Goal: Navigation & Orientation: Find specific page/section

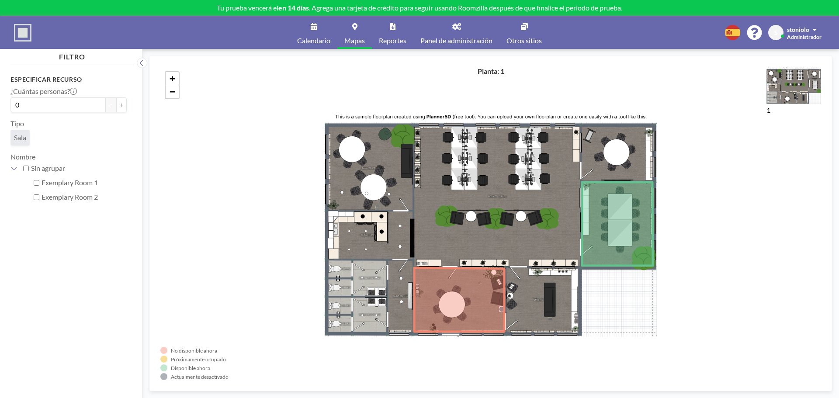
click at [396, 33] on link "Reportes" at bounding box center [393, 32] width 42 height 33
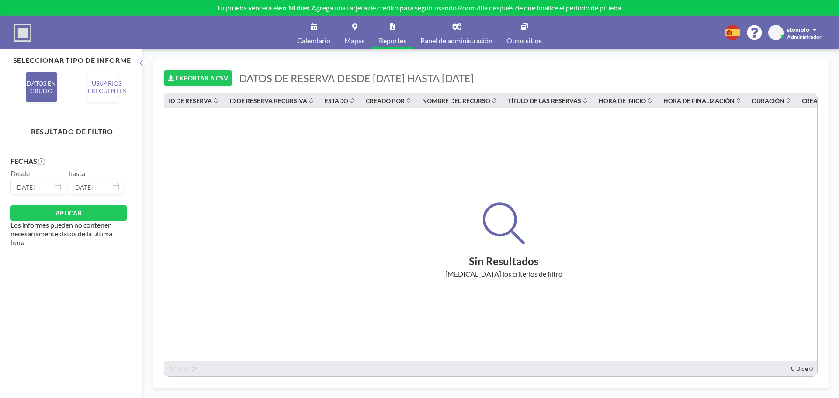
click at [316, 24] on link "Calendario" at bounding box center [313, 32] width 47 height 33
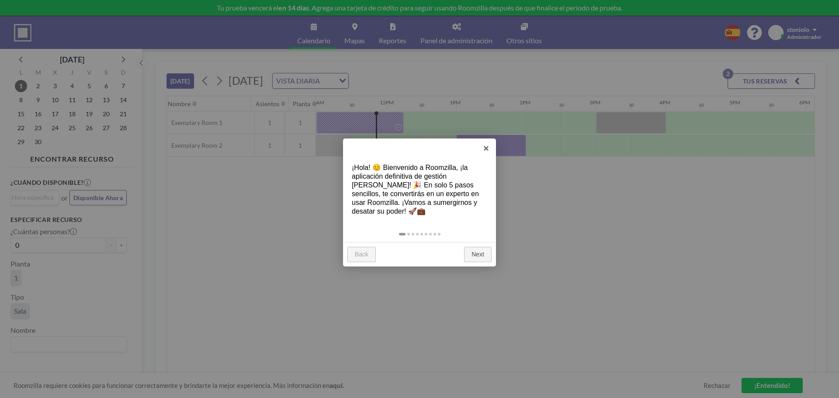
scroll to position [0, 769]
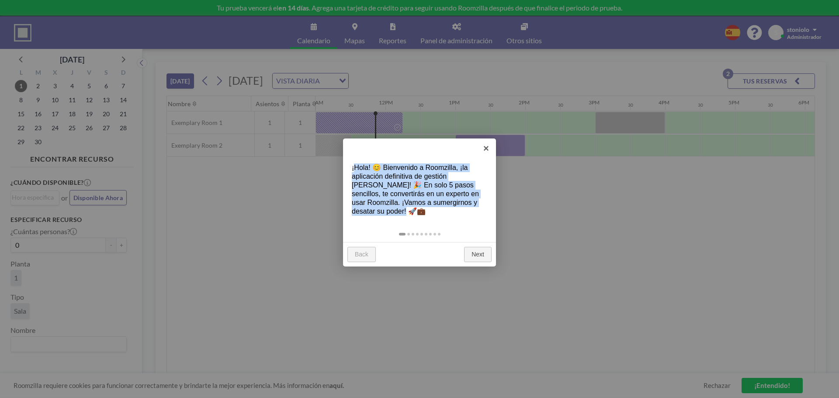
drag, startPoint x: 353, startPoint y: 167, endPoint x: 446, endPoint y: 216, distance: 105.2
click at [446, 216] on div "¡Hola! 😊 Bienvenido a Roomzilla, ¡la aplicación definitiva de gestión [PERSON_N…" at bounding box center [419, 190] width 153 height 70
click at [453, 212] on div "¡Hola! 😊 Bienvenido a Roomzilla, ¡la aplicación definitiva de gestión [PERSON_N…" at bounding box center [419, 190] width 153 height 70
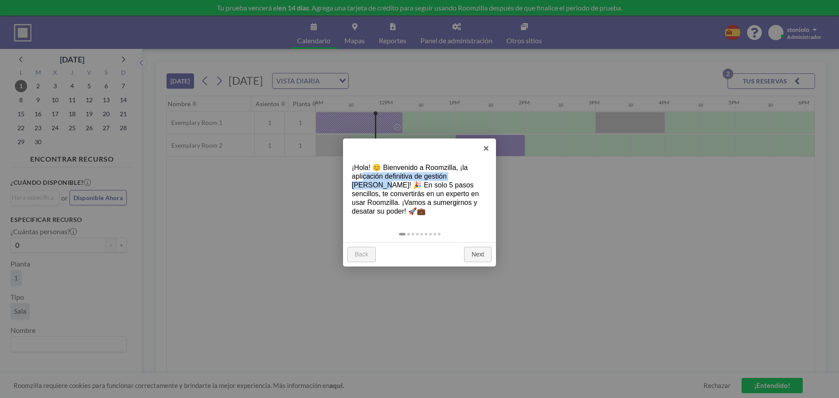
drag, startPoint x: 364, startPoint y: 174, endPoint x: 478, endPoint y: 177, distance: 114.1
click at [478, 177] on div "¡Hola! 😊 Bienvenido a Roomzilla, ¡la aplicación definitiva de gestión [PERSON_N…" at bounding box center [419, 190] width 153 height 70
click at [480, 251] on link "Next" at bounding box center [478, 255] width 28 height 16
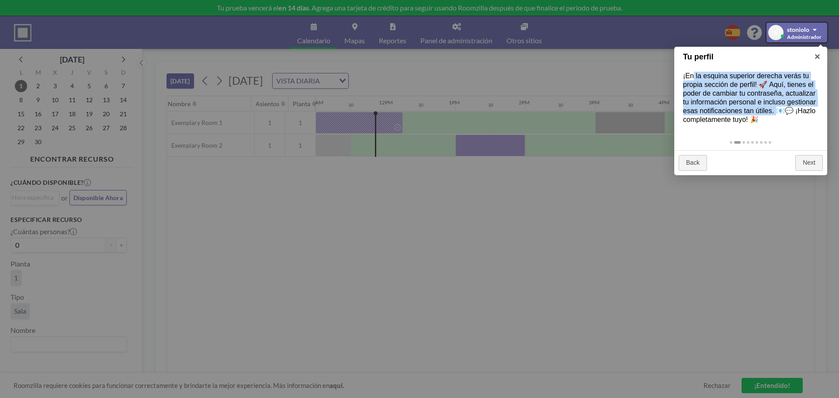
drag, startPoint x: 695, startPoint y: 77, endPoint x: 778, endPoint y: 110, distance: 88.9
click at [778, 110] on div "¡En la esquina superior derecha verás tu propia sección de perfil! 🚀 Aquí, tien…" at bounding box center [750, 98] width 153 height 70
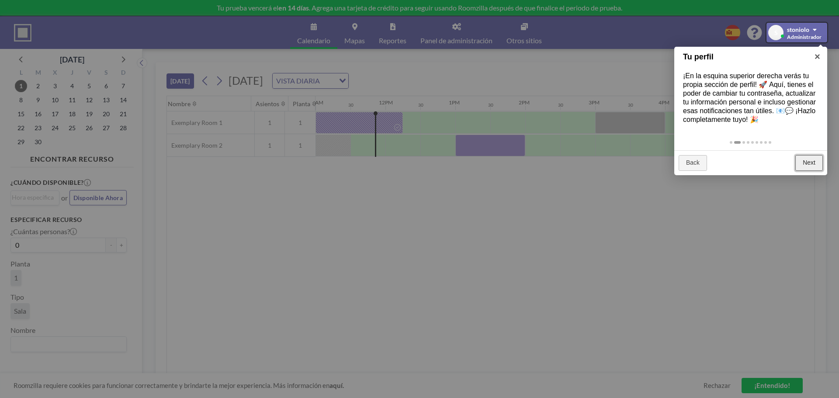
click at [815, 162] on link "Next" at bounding box center [810, 163] width 28 height 16
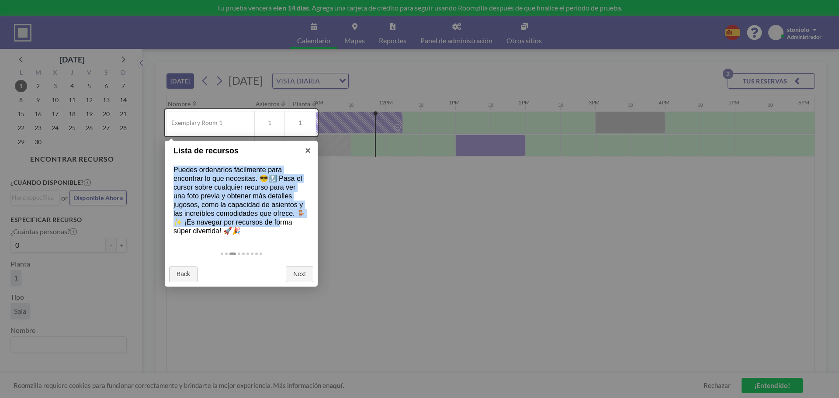
drag, startPoint x: 174, startPoint y: 171, endPoint x: 281, endPoint y: 226, distance: 120.0
click at [281, 226] on div "Puedes ordenarlos fácilmente para encontrar lo que necesitas. 😎🔝 Pasa el cursor…" at bounding box center [241, 200] width 153 height 87
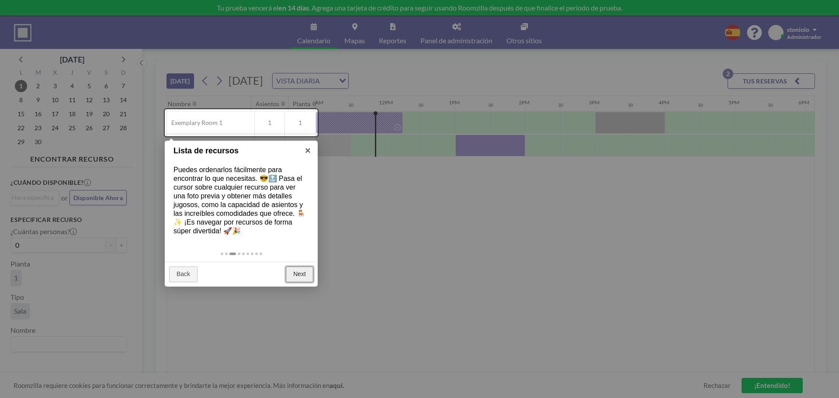
click at [307, 275] on link "Next" at bounding box center [300, 275] width 28 height 16
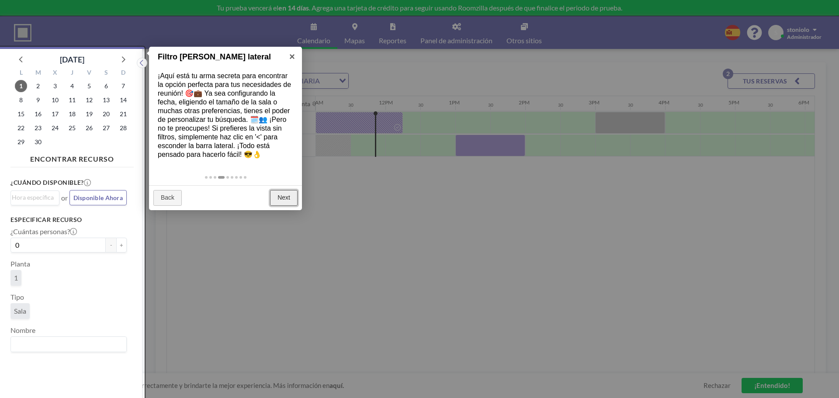
scroll to position [2, 0]
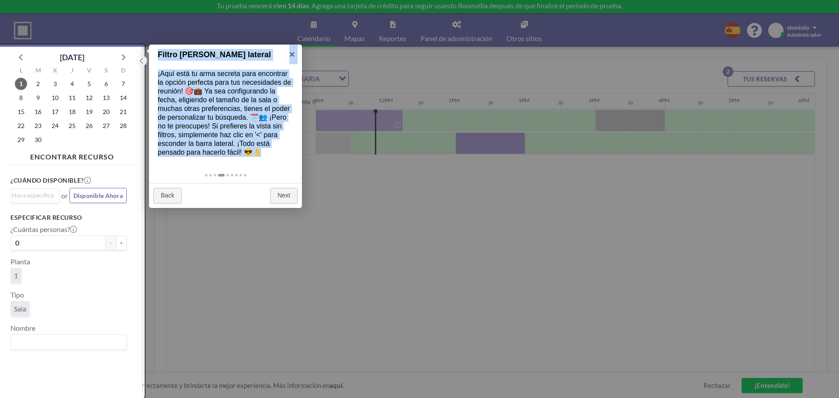
drag, startPoint x: 159, startPoint y: 55, endPoint x: 275, endPoint y: 154, distance: 152.6
click at [275, 154] on div "Filtro [PERSON_NAME] lateral × ¡Aquí está tu arma secreta para encontrar la opc…" at bounding box center [225, 126] width 153 height 163
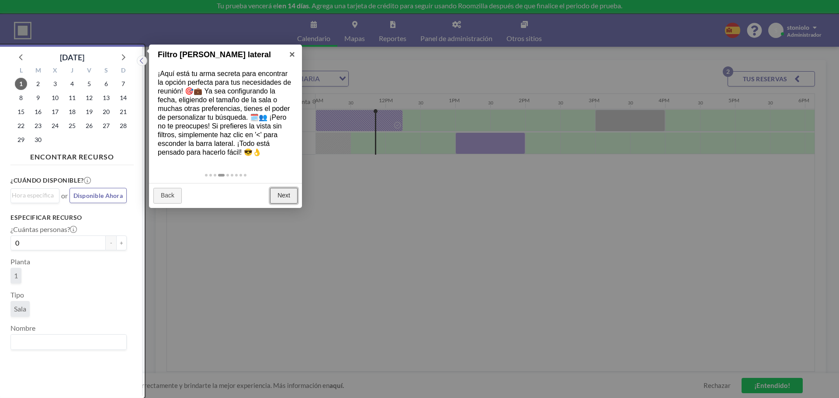
click at [286, 199] on link "Next" at bounding box center [284, 196] width 28 height 16
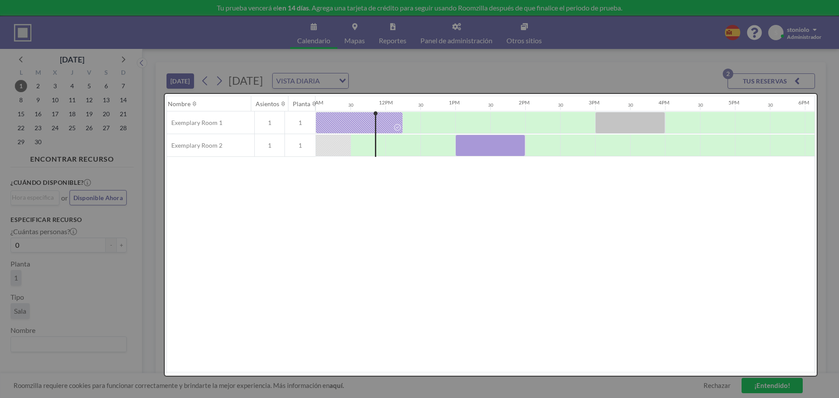
scroll to position [0, 0]
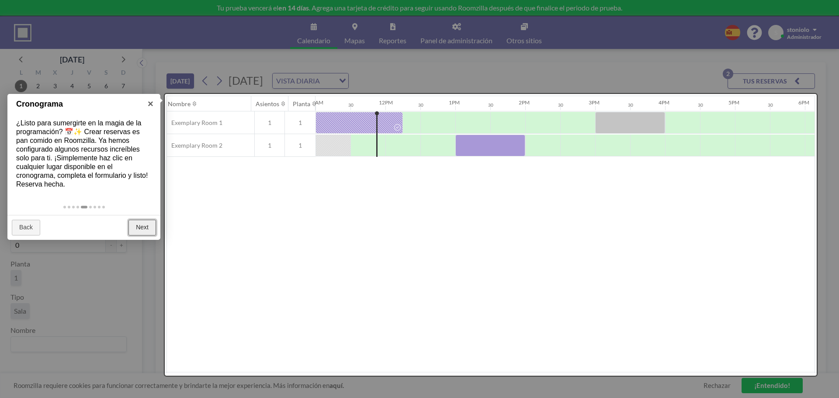
click at [136, 226] on link "Next" at bounding box center [143, 228] width 28 height 16
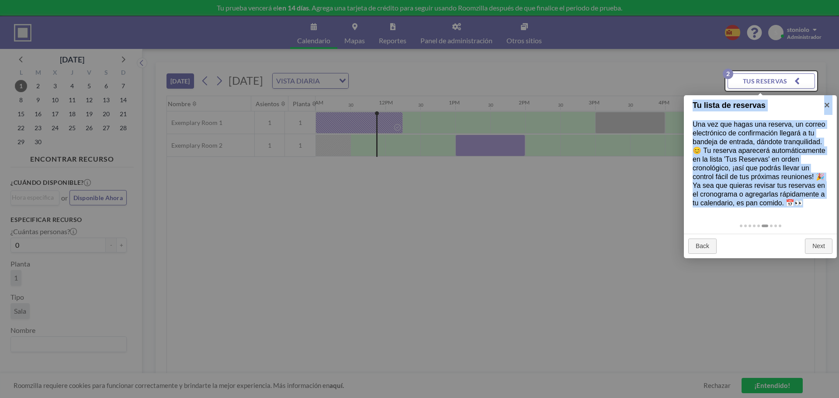
drag, startPoint x: 694, startPoint y: 104, endPoint x: 806, endPoint y: 205, distance: 151.3
click at [806, 205] on div "Tu lista de reservas × Una vez que hagas una reserva, un correo electrónico de …" at bounding box center [760, 176] width 153 height 163
click at [808, 204] on div "Una vez que hagas una reserva, un correo electrónico de confirmación llegará a …" at bounding box center [760, 163] width 153 height 105
drag, startPoint x: 814, startPoint y: 207, endPoint x: 695, endPoint y: 106, distance: 156.3
click at [695, 106] on div "Tu lista de reservas × Una vez que hagas una reserva, un correo electrónico de …" at bounding box center [760, 176] width 153 height 163
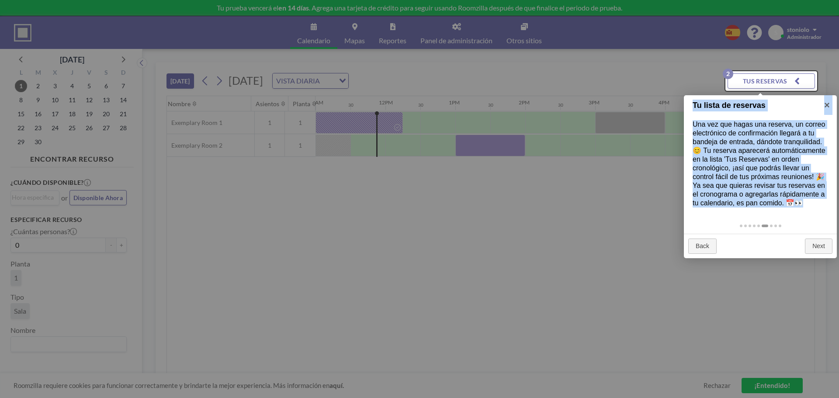
click at [695, 106] on h1 "Tu lista de reservas" at bounding box center [754, 106] width 122 height 12
drag, startPoint x: 694, startPoint y: 104, endPoint x: 809, endPoint y: 207, distance: 154.5
click at [809, 207] on div "Tu lista de reservas × Una vez que hagas una reserva, un correo electrónico de …" at bounding box center [760, 176] width 153 height 163
click at [809, 204] on div "Una vez que hagas una reserva, un correo electrónico de confirmación llegará a …" at bounding box center [760, 163] width 153 height 105
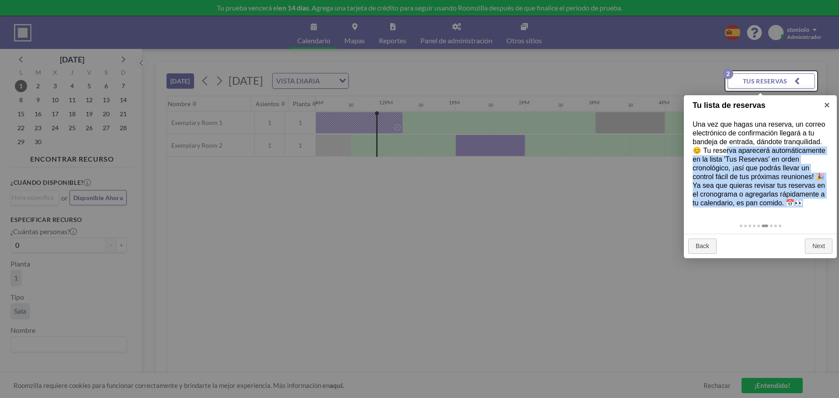
drag, startPoint x: 728, startPoint y: 147, endPoint x: 811, endPoint y: 201, distance: 99.2
click at [811, 201] on div "Una vez que hagas una reserva, un correo electrónico de confirmación llegará a …" at bounding box center [760, 163] width 153 height 105
click at [808, 203] on div "Una vez que hagas una reserva, un correo electrónico de confirmación llegará a …" at bounding box center [760, 163] width 153 height 105
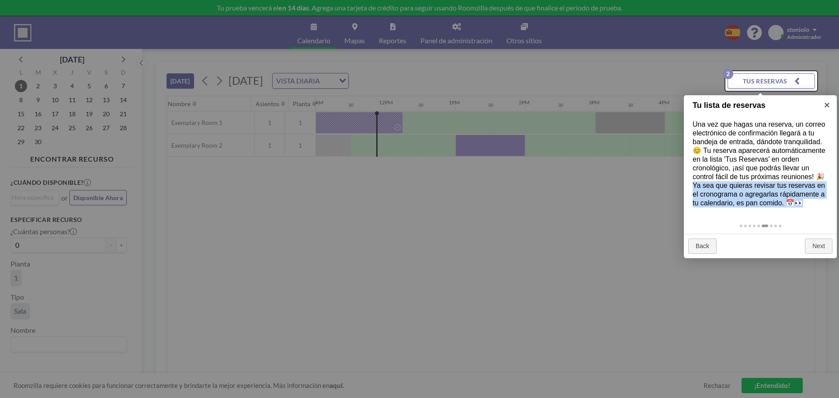
drag, startPoint x: 812, startPoint y: 205, endPoint x: 693, endPoint y: 186, distance: 119.9
click at [693, 186] on div "Una vez que hagas una reserva, un correo electrónico de confirmación llegará a …" at bounding box center [760, 163] width 153 height 105
click at [694, 184] on div "Una vez que hagas una reserva, un correo electrónico de confirmación llegará a …" at bounding box center [760, 163] width 153 height 105
drag, startPoint x: 693, startPoint y: 184, endPoint x: 815, endPoint y: 200, distance: 122.9
click at [815, 200] on div "Una vez que hagas una reserva, un correo electrónico de confirmación llegará a …" at bounding box center [760, 163] width 153 height 105
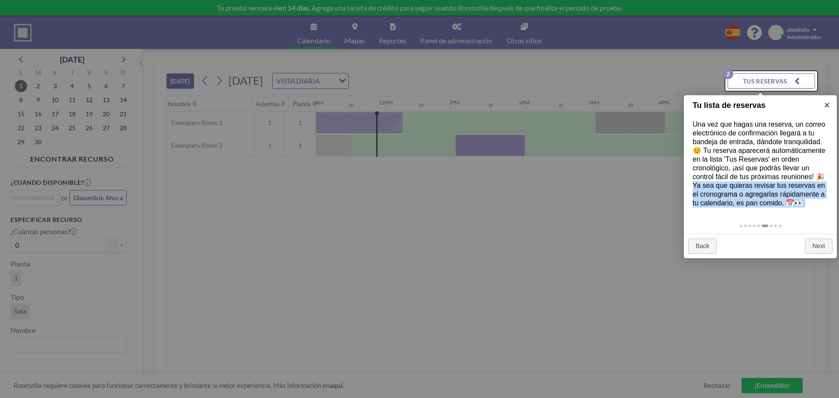
click at [816, 201] on div "Una vez que hagas una reserva, un correo electrónico de confirmación llegará a …" at bounding box center [760, 163] width 153 height 105
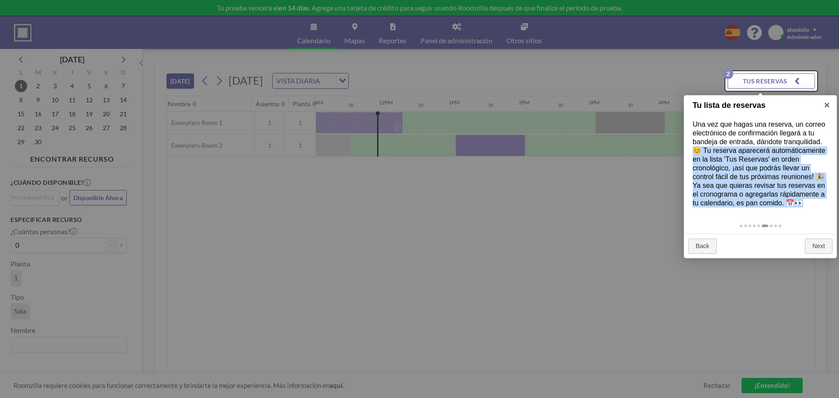
drag, startPoint x: 813, startPoint y: 201, endPoint x: 684, endPoint y: 151, distance: 138.8
click at [684, 151] on div "Una vez que hagas una reserva, un correo electrónico de confirmación llegará a …" at bounding box center [760, 163] width 153 height 105
click at [720, 152] on div "Una vez que hagas una reserva, un correo electrónico de confirmación llegará a …" at bounding box center [760, 163] width 153 height 105
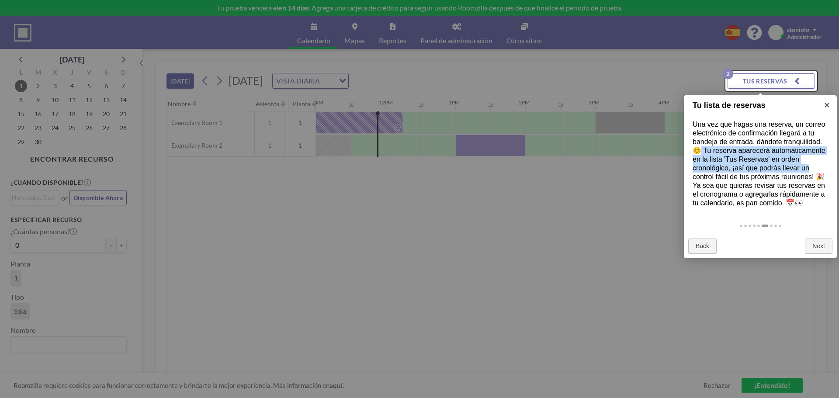
drag, startPoint x: 700, startPoint y: 154, endPoint x: 815, endPoint y: 168, distance: 115.9
click at [815, 168] on div "Una vez que hagas una reserva, un correo electrónico de confirmación llegará a …" at bounding box center [760, 163] width 153 height 105
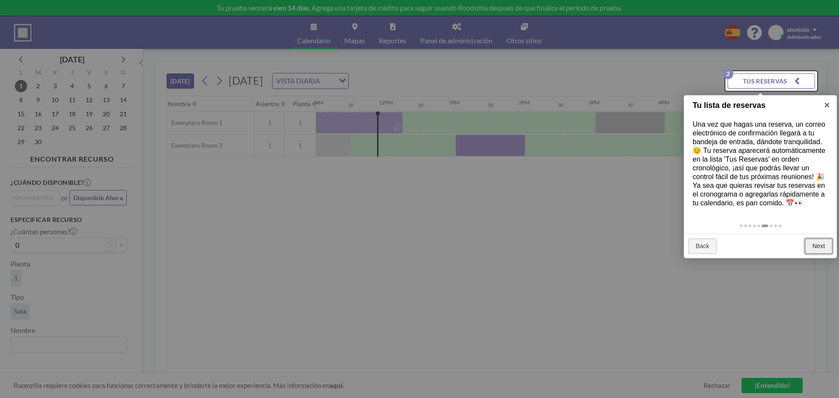
click at [827, 251] on link "Next" at bounding box center [819, 247] width 28 height 16
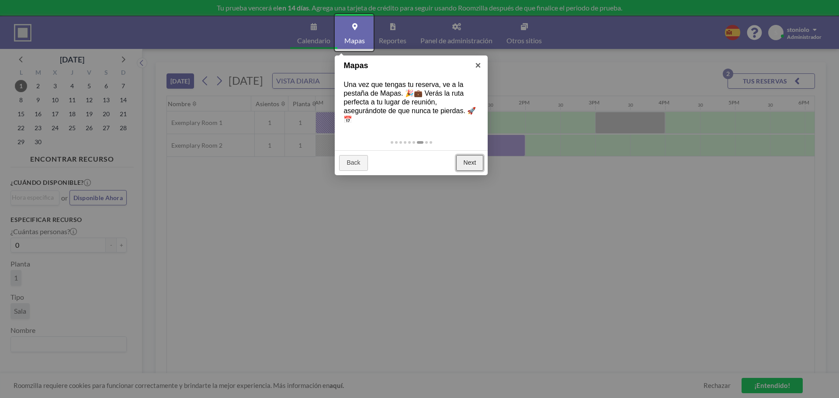
click at [470, 164] on link "Next" at bounding box center [470, 163] width 28 height 16
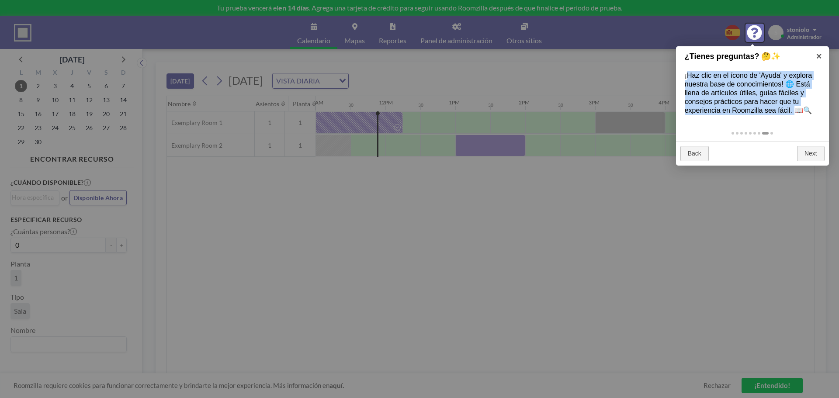
drag, startPoint x: 689, startPoint y: 73, endPoint x: 797, endPoint y: 111, distance: 114.8
click at [797, 111] on div "¡Haz clic en el ícono de 'Ayuda' y explora nuestra base de conocimientos! 🌐 Est…" at bounding box center [752, 93] width 153 height 61
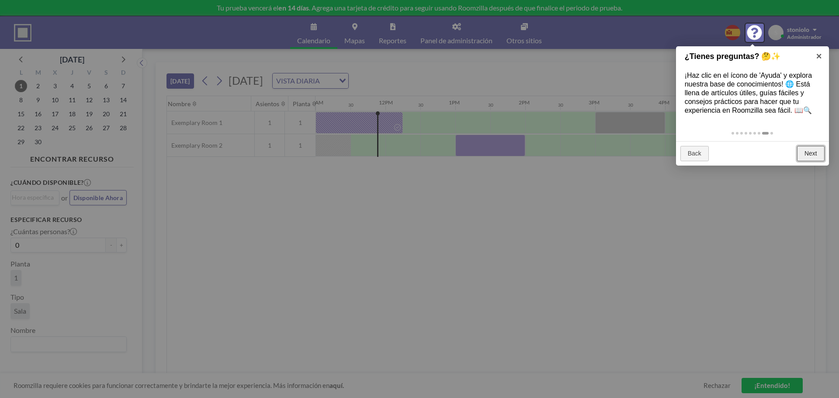
click at [812, 149] on link "Next" at bounding box center [811, 154] width 28 height 16
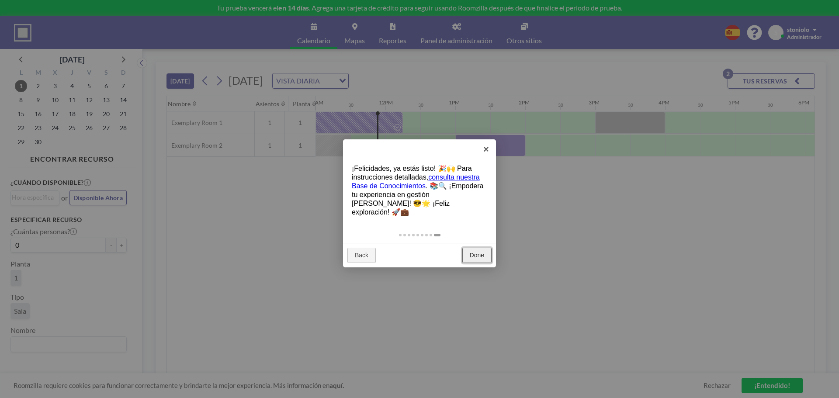
click at [474, 248] on link "Done" at bounding box center [476, 256] width 29 height 16
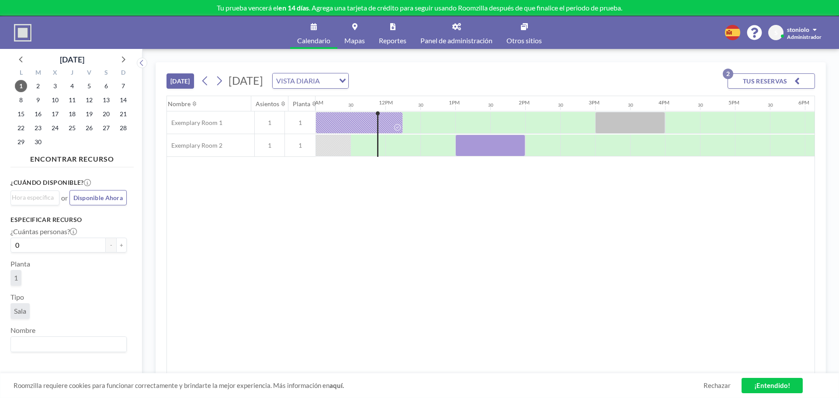
click at [341, 30] on link "Mapas" at bounding box center [354, 32] width 35 height 33
click at [350, 245] on div "Nombre Asientos Planta 12AM 30 1AM 30 2AM 30 3AM 30 4AM 30 5AM 30 6AM 30 7AM 30…" at bounding box center [491, 235] width 648 height 278
click at [293, 228] on div "Nombre Asientos Planta 12AM 30 1AM 30 2AM 30 3AM 30 4AM 30 5AM 30 6AM 30 7AM 30…" at bounding box center [491, 235] width 648 height 278
click at [379, 121] on div at bounding box center [359, 123] width 87 height 22
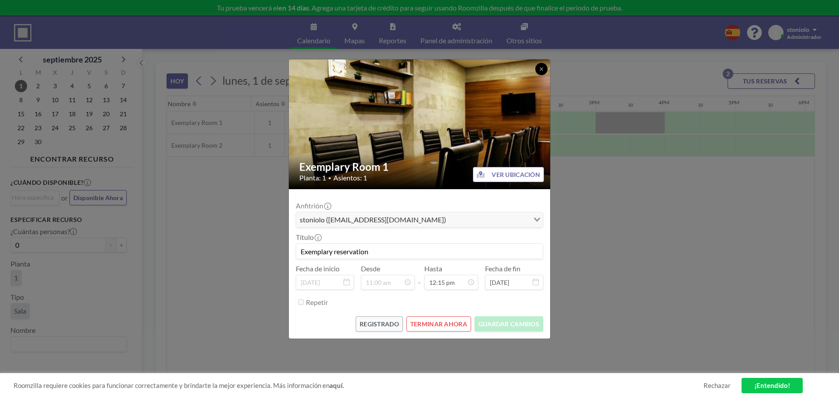
click at [543, 71] on icon at bounding box center [541, 68] width 5 height 5
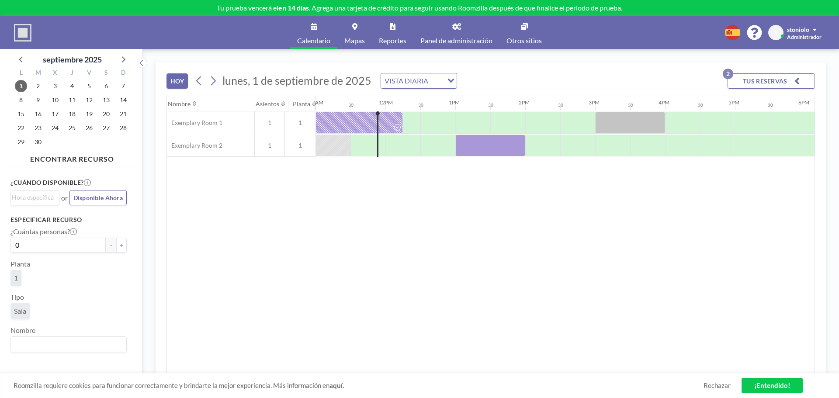
drag, startPoint x: 560, startPoint y: 202, endPoint x: 557, endPoint y: 197, distance: 5.3
click at [559, 199] on div "Nombre Asientos Planta 12AM 30 1AM 30 2AM 30 3AM 30 4AM 30 5AM 30 6AM 30 7AM 30…" at bounding box center [491, 235] width 648 height 278
click at [463, 25] on link "Panel de administración" at bounding box center [457, 32] width 86 height 33
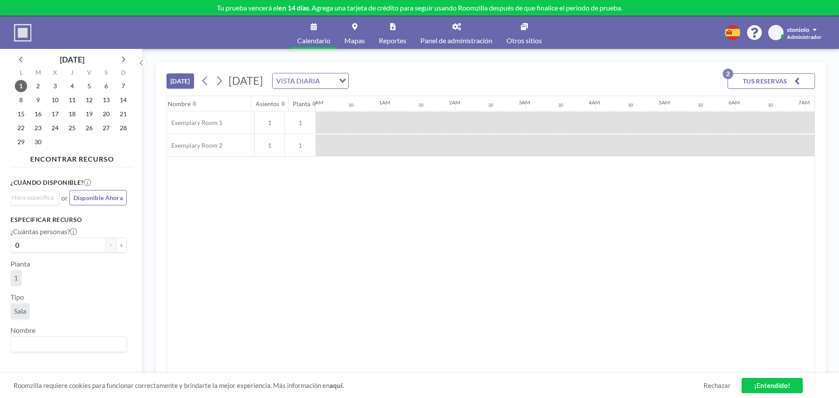
scroll to position [0, 592]
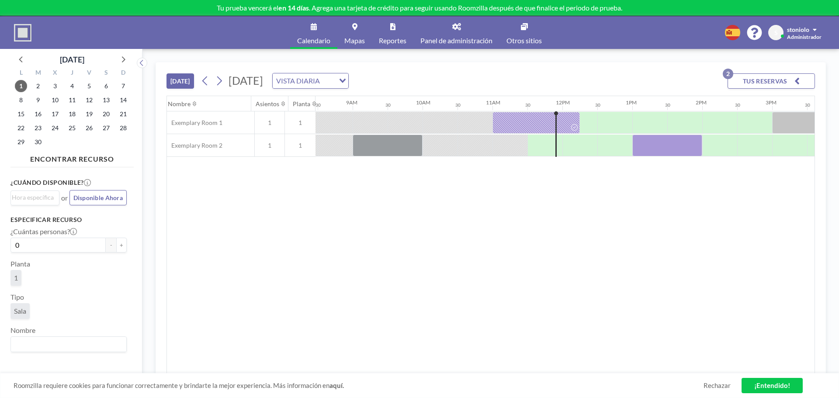
click at [518, 29] on link "Otros sitios" at bounding box center [524, 32] width 49 height 33
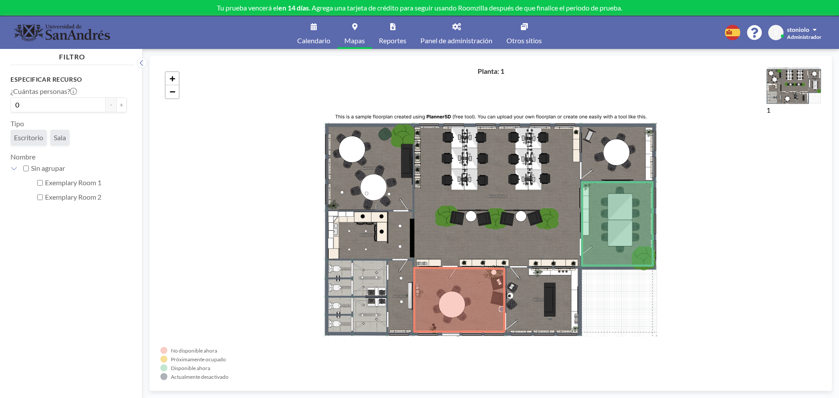
click at [308, 31] on link "Calendario" at bounding box center [313, 32] width 47 height 33
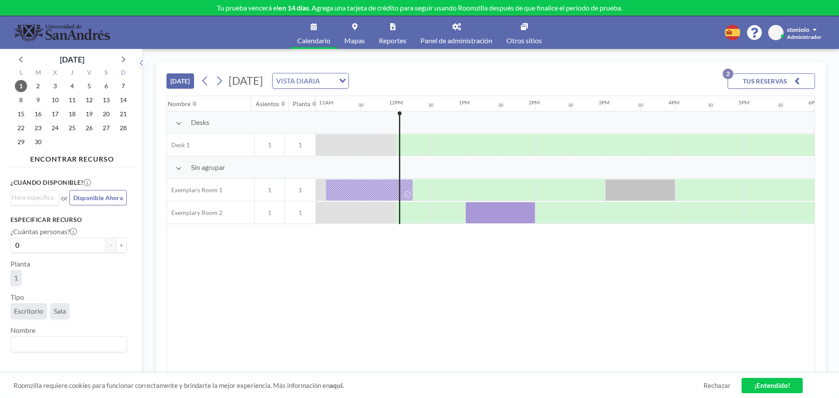
scroll to position [0, 804]
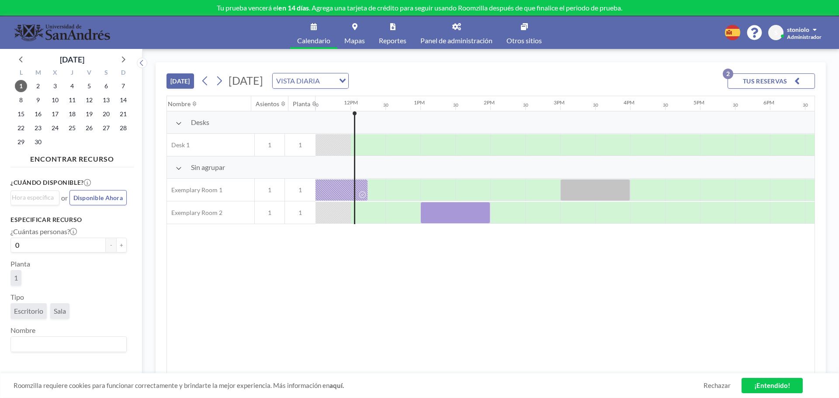
click at [774, 76] on button "TUS RESERVAS 2" at bounding box center [771, 80] width 87 height 15
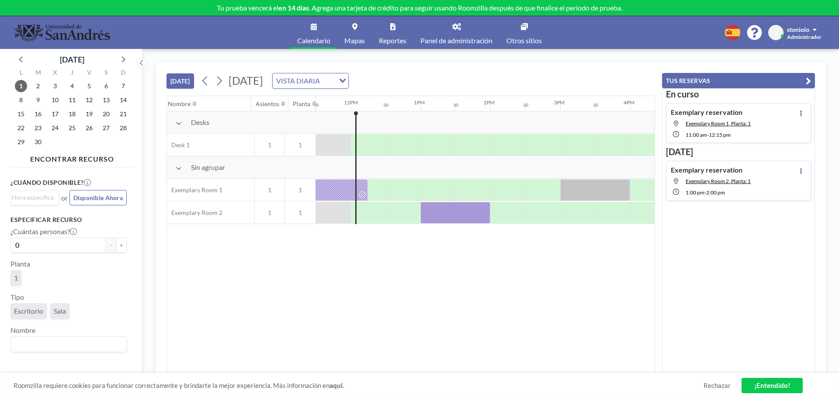
click at [808, 80] on icon "button" at bounding box center [808, 81] width 5 height 10
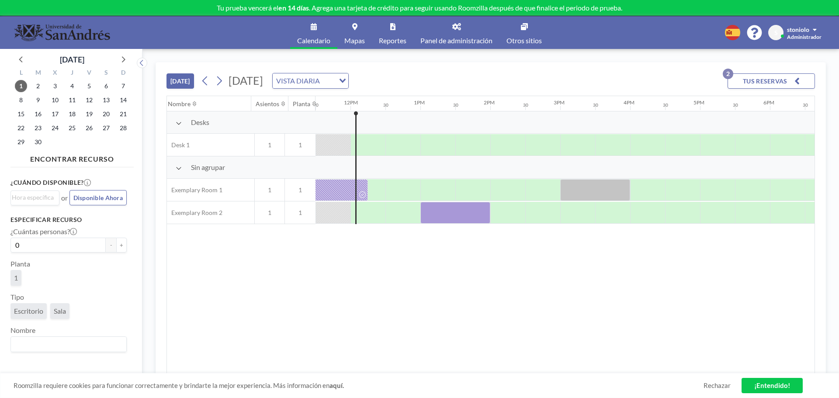
click at [334, 84] on input "Search for option" at bounding box center [328, 80] width 11 height 11
click at [427, 108] on li "VISTA SEMANAL" at bounding box center [418, 109] width 75 height 13
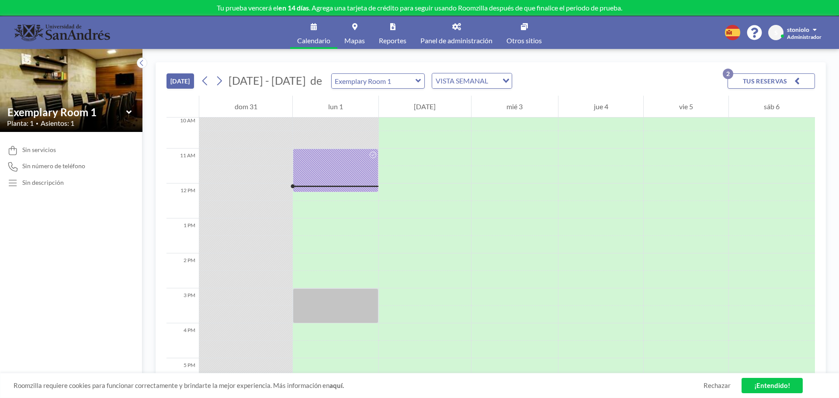
scroll to position [402, 0]
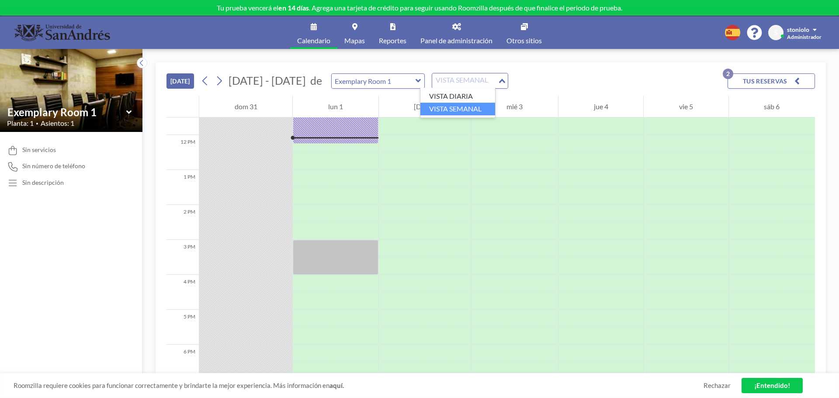
click at [462, 79] on div "VISTA SEMANAL" at bounding box center [465, 79] width 66 height 13
click at [454, 92] on li "VISTA DIARIA" at bounding box center [458, 96] width 75 height 13
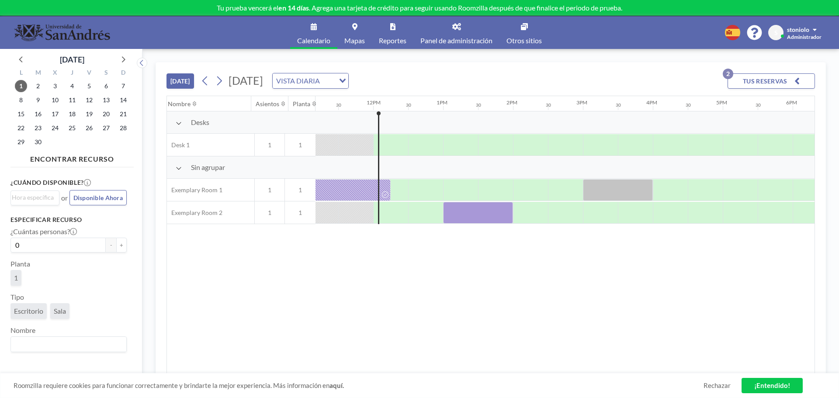
scroll to position [0, 804]
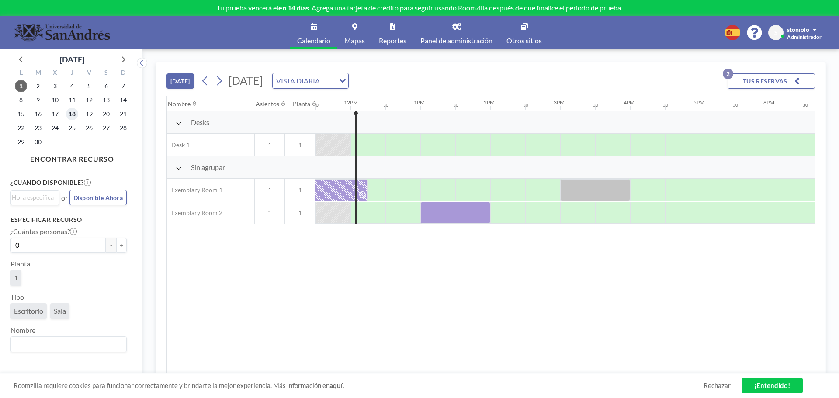
click at [75, 116] on span "18" at bounding box center [72, 114] width 12 height 12
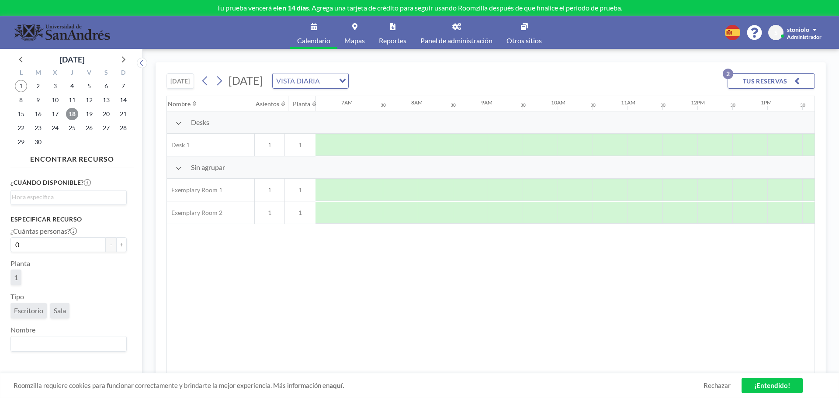
scroll to position [0, 525]
click at [60, 198] on input "Search for option" at bounding box center [67, 197] width 110 height 10
click at [49, 220] on li "12:30 am" at bounding box center [68, 227] width 115 height 14
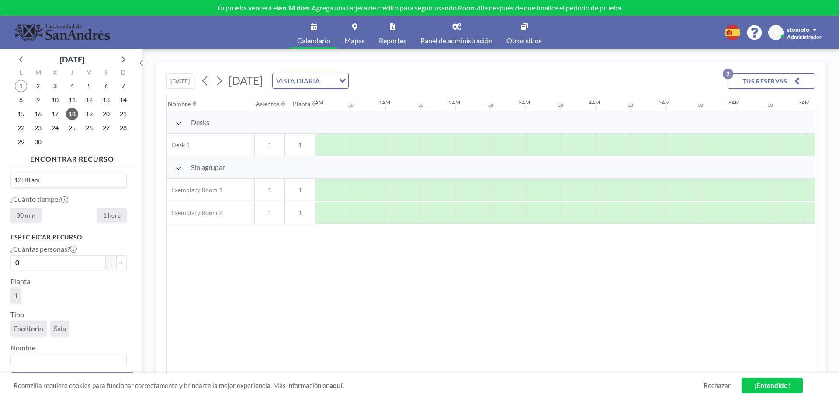
scroll to position [25, 0]
click at [27, 318] on span "Escritorio" at bounding box center [28, 320] width 29 height 9
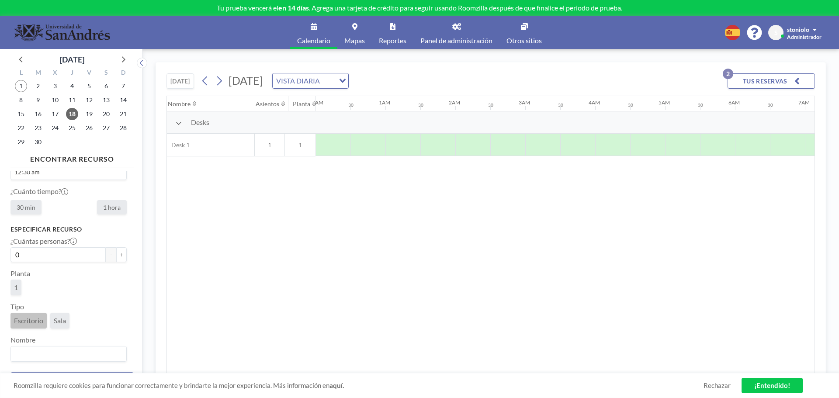
click at [462, 242] on div "Nombre Asientos Planta 12AM 30 1AM 30 2AM 30 3AM 30 4AM 30 5AM 30 6AM 30 7AM 30…" at bounding box center [491, 235] width 648 height 278
click at [358, 40] on span "Mapas" at bounding box center [354, 40] width 21 height 7
